Goal: Task Accomplishment & Management: Use online tool/utility

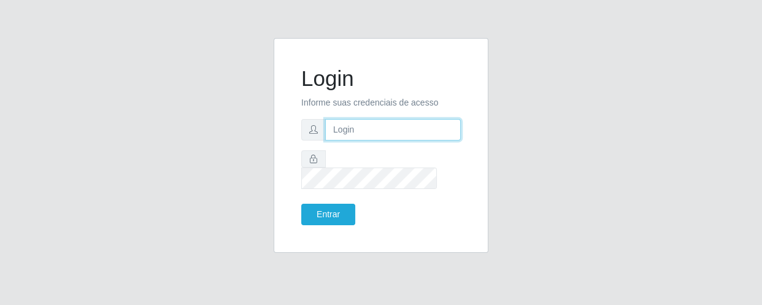
type input "[EMAIL_ADDRESS][DOMAIN_NAME]"
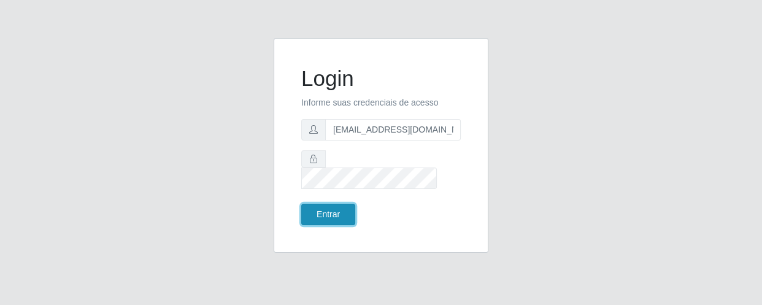
click at [341, 209] on button "Entrar" at bounding box center [328, 214] width 54 height 21
click at [339, 207] on button "Entrar" at bounding box center [328, 214] width 54 height 21
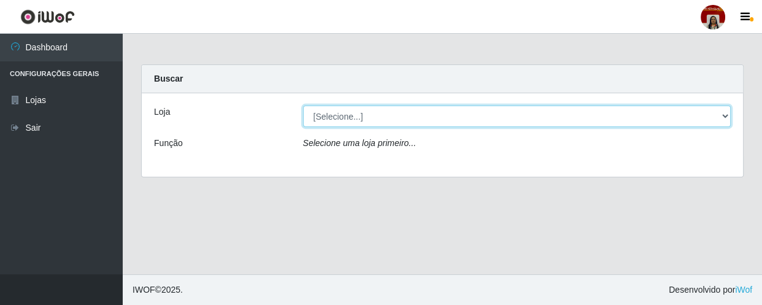
click at [370, 117] on select "[Selecione...] Mar Vermelho - Loja 04" at bounding box center [517, 116] width 428 height 21
select select "251"
click at [303, 106] on select "[Selecione...] Mar Vermelho - Loja 04" at bounding box center [517, 116] width 428 height 21
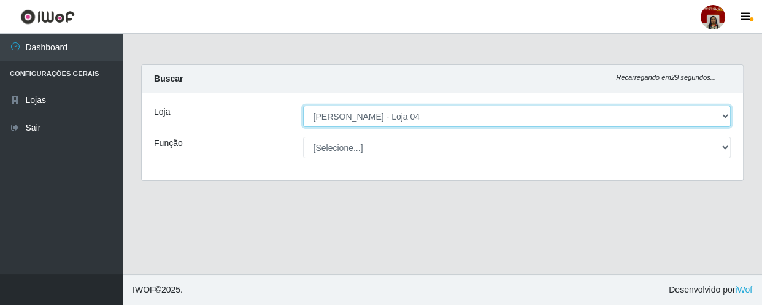
click at [377, 116] on select "[Selecione...] Mar Vermelho - Loja 04" at bounding box center [517, 116] width 428 height 21
click at [303, 106] on select "[Selecione...] Mar Vermelho - Loja 04" at bounding box center [517, 116] width 428 height 21
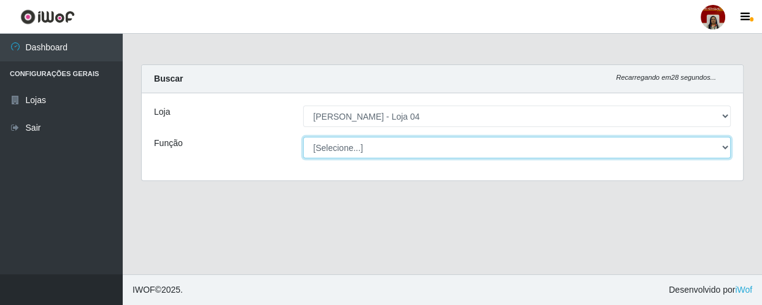
click at [374, 153] on select "[Selecione...] ASG ASG + ASG ++ Auxiliar de Depósito Auxiliar de Depósito + Aux…" at bounding box center [517, 147] width 428 height 21
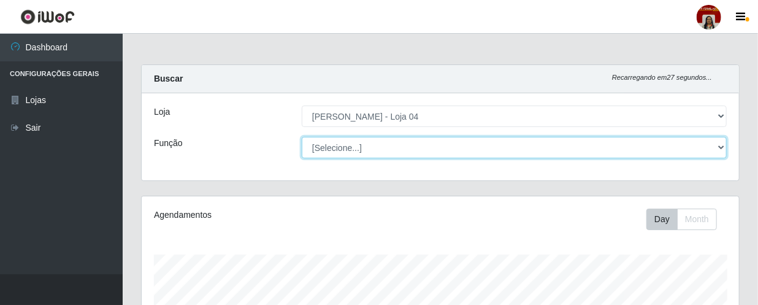
scroll to position [255, 598]
select select "1"
click at [302, 137] on select "[Selecione...] ASG ASG + ASG ++ Auxiliar de Depósito Auxiliar de Depósito + Aux…" at bounding box center [514, 147] width 425 height 21
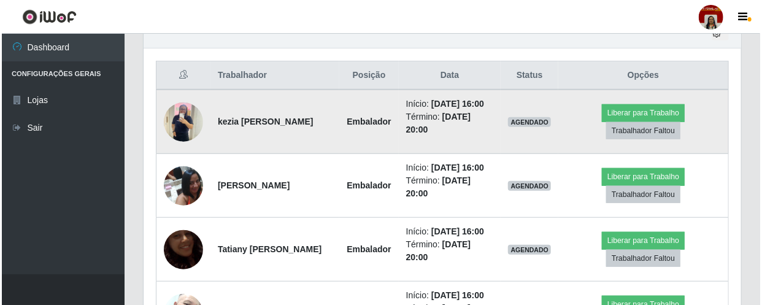
scroll to position [443, 0]
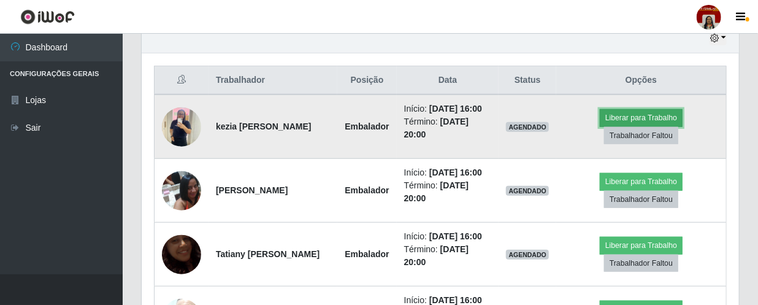
click at [634, 123] on button "Liberar para Trabalho" at bounding box center [641, 117] width 83 height 17
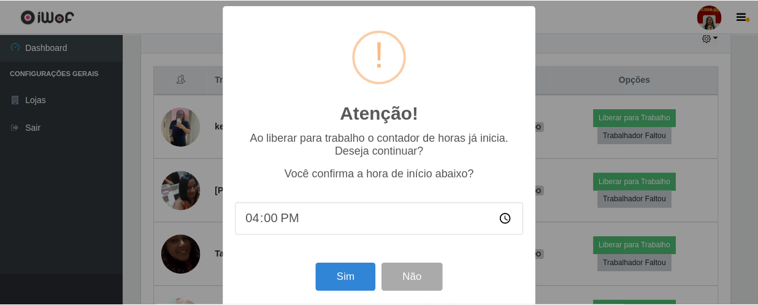
scroll to position [255, 592]
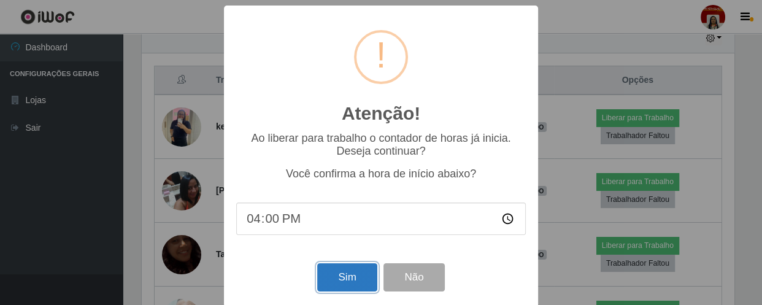
click at [356, 272] on button "Sim" at bounding box center [347, 277] width 60 height 29
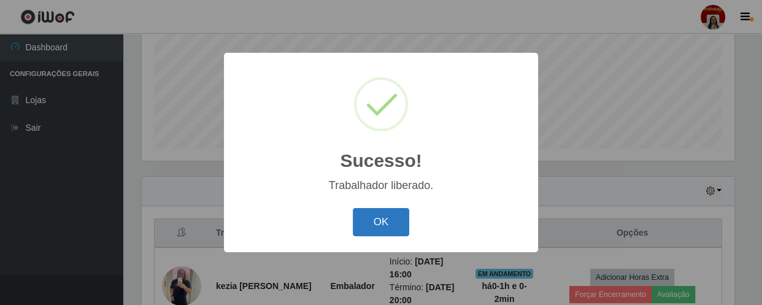
click at [388, 212] on button "OK" at bounding box center [381, 222] width 57 height 29
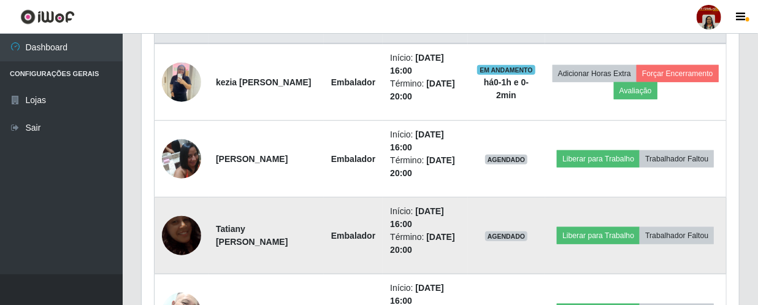
scroll to position [513, 0]
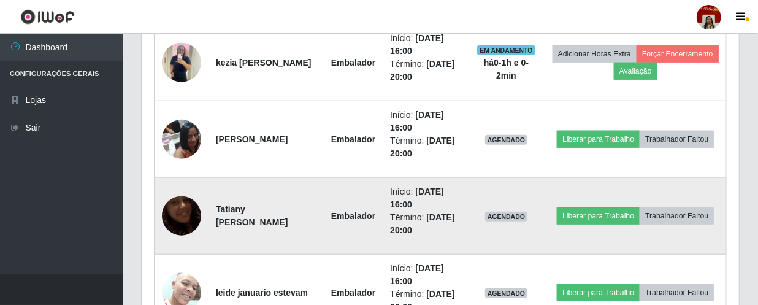
click at [172, 214] on img at bounding box center [181, 216] width 39 height 70
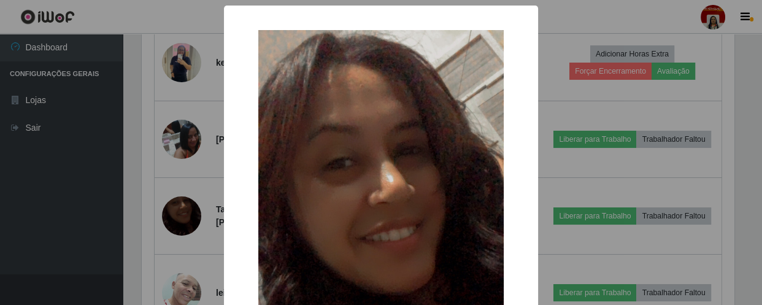
click at [63, 158] on div "× OK Cancel" at bounding box center [381, 152] width 762 height 305
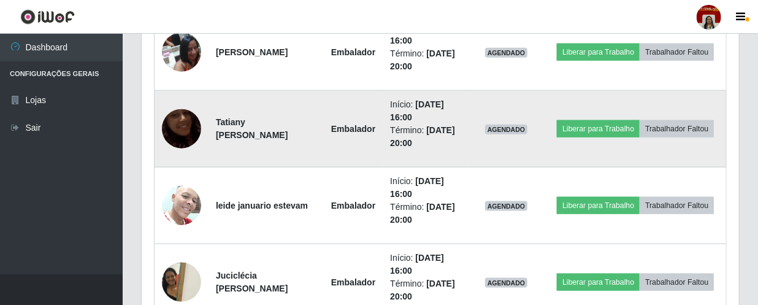
scroll to position [625, 0]
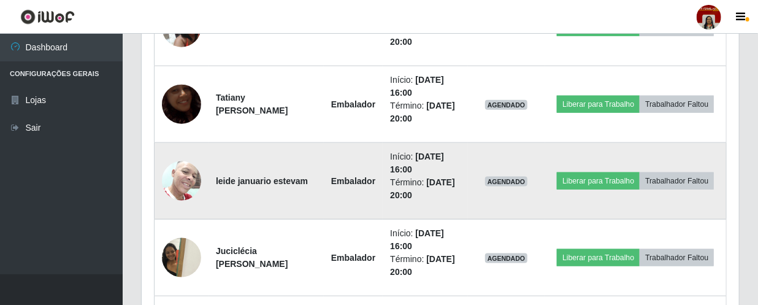
click at [174, 175] on img at bounding box center [181, 181] width 39 height 52
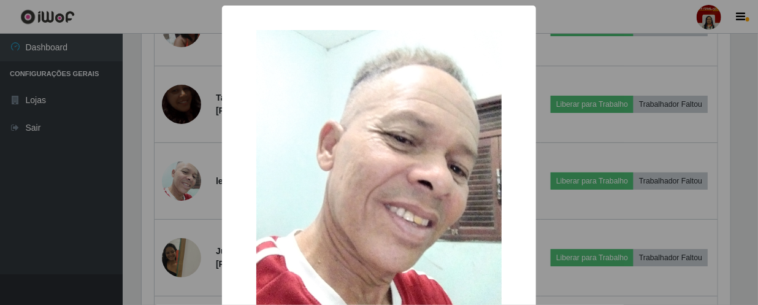
scroll to position [255, 592]
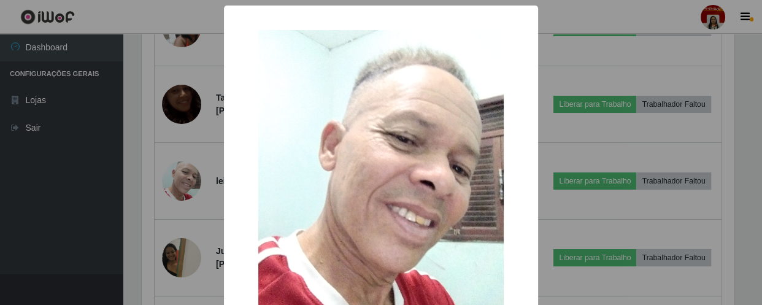
click at [106, 180] on div "× OK Cancel" at bounding box center [381, 152] width 762 height 305
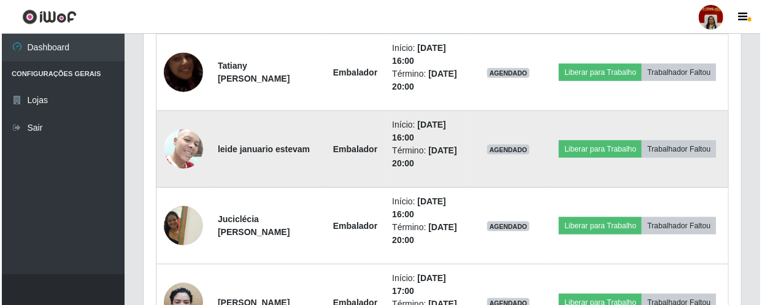
scroll to position [736, 0]
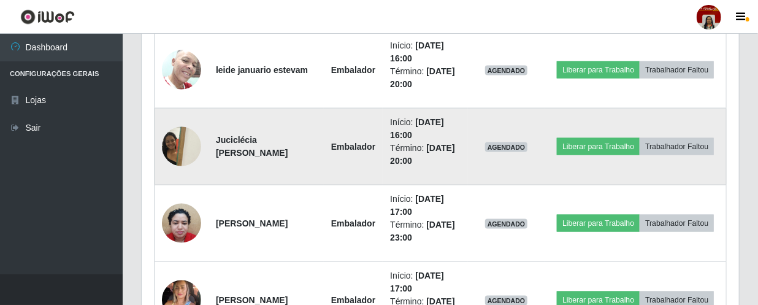
click at [166, 146] on img at bounding box center [181, 146] width 39 height 52
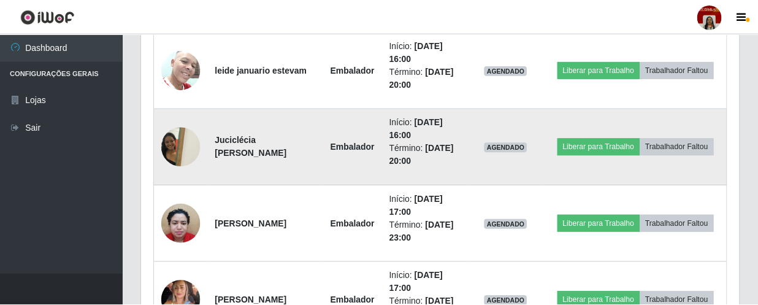
scroll to position [255, 592]
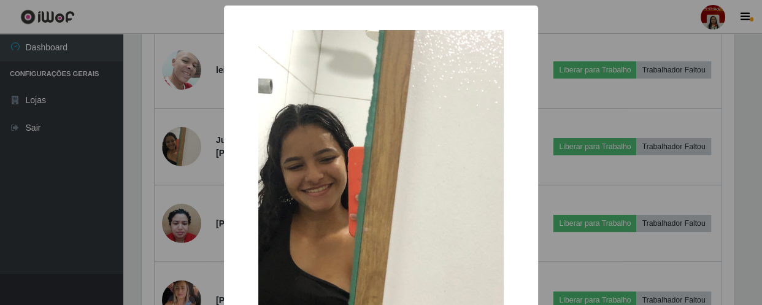
click at [107, 138] on div "× OK Cancel" at bounding box center [381, 152] width 762 height 305
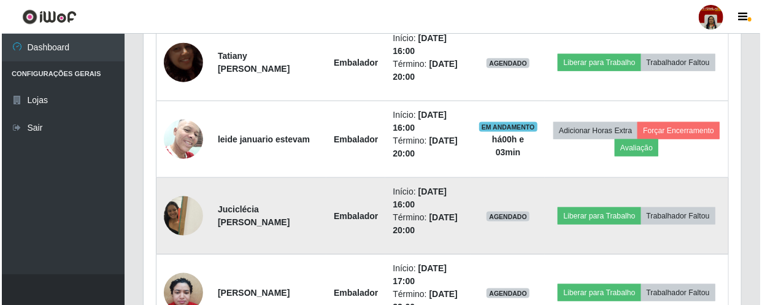
scroll to position [666, 0]
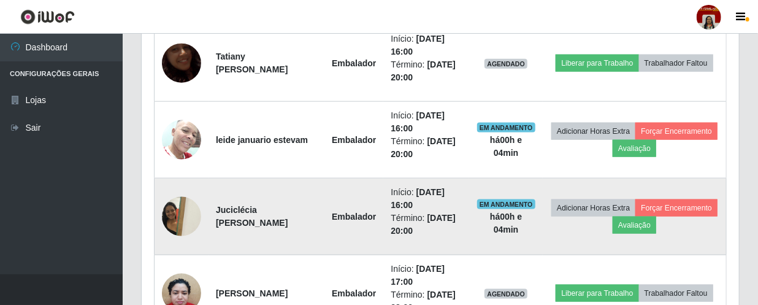
click at [173, 206] on img at bounding box center [181, 216] width 39 height 52
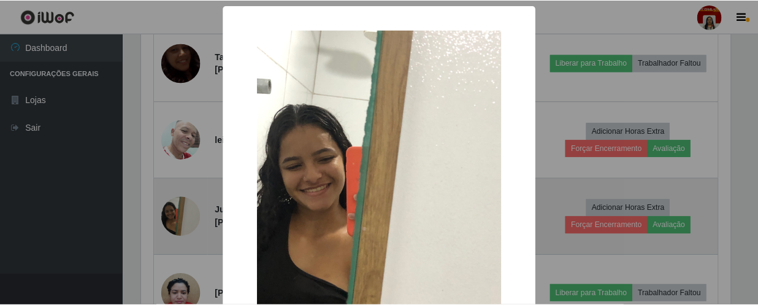
scroll to position [255, 592]
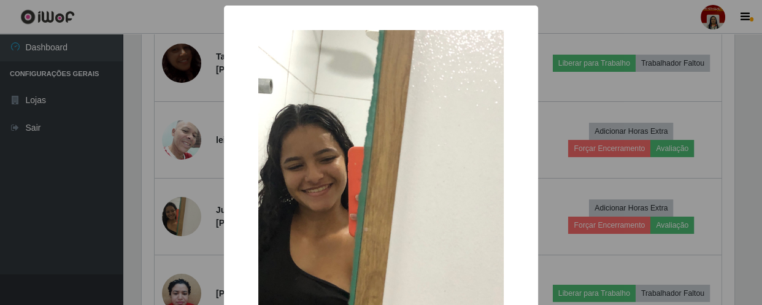
click at [70, 202] on div "× OK Cancel" at bounding box center [381, 152] width 762 height 305
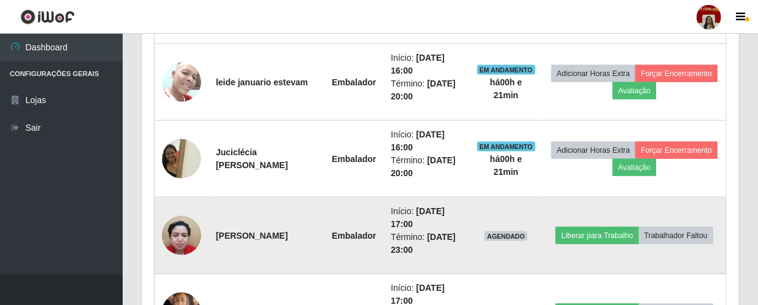
scroll to position [555, 0]
